Goal: Information Seeking & Learning: Learn about a topic

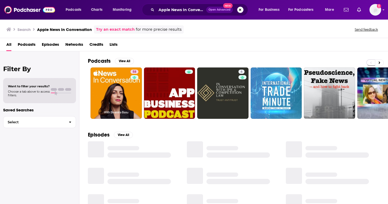
click at [241, 10] on button "Search podcasts, credits, & more..." at bounding box center [240, 10] width 6 height 6
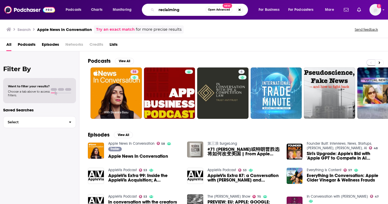
type input "reclaiming"
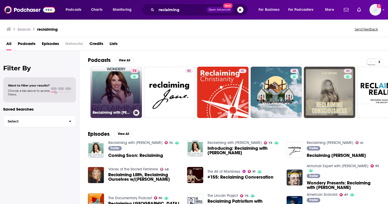
click at [109, 89] on link "73 Reclaiming with [PERSON_NAME]" at bounding box center [115, 92] width 51 height 51
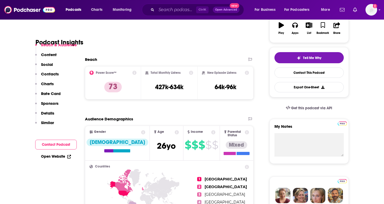
scroll to position [79, 0]
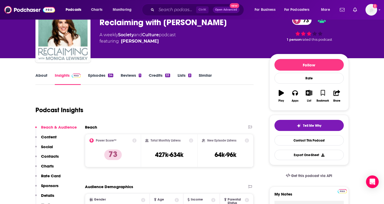
scroll to position [0, 0]
